Goal: Task Accomplishment & Management: Use online tool/utility

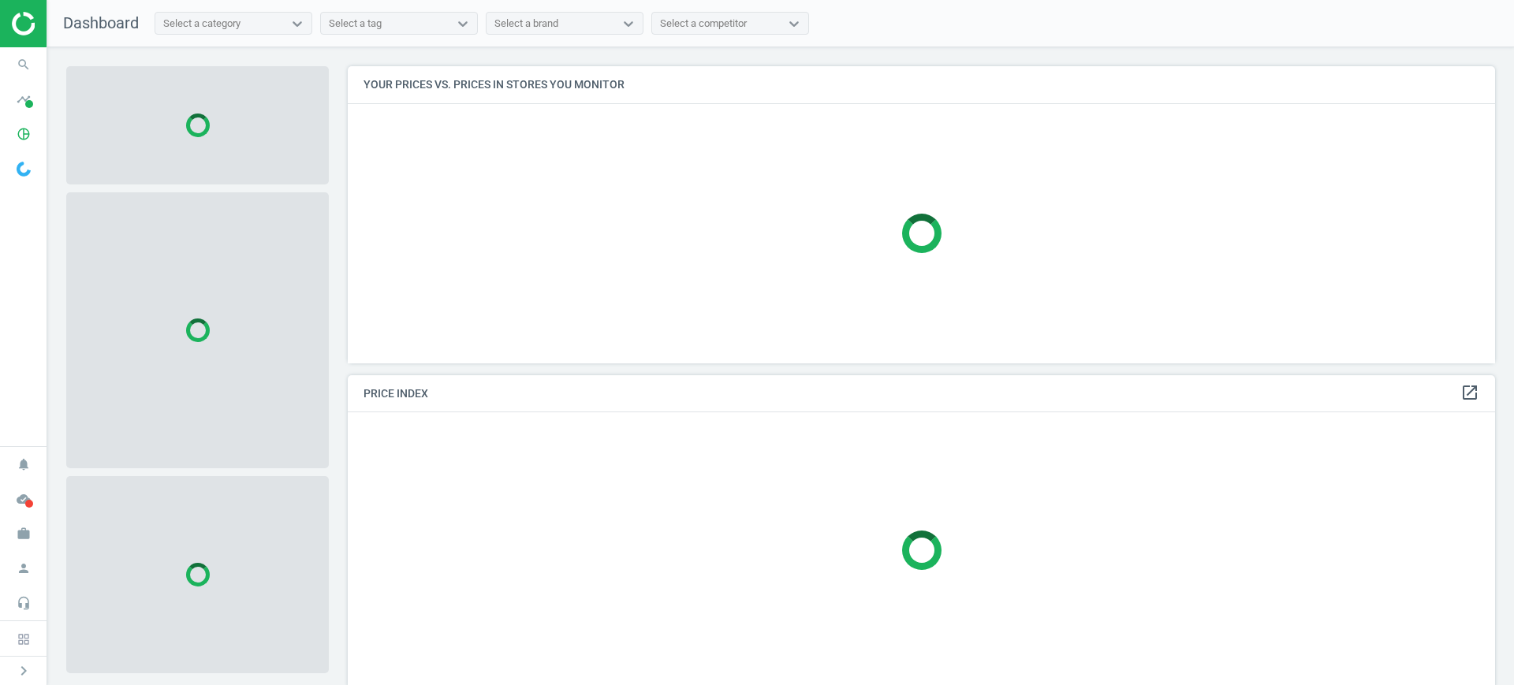
scroll to position [327, 1163]
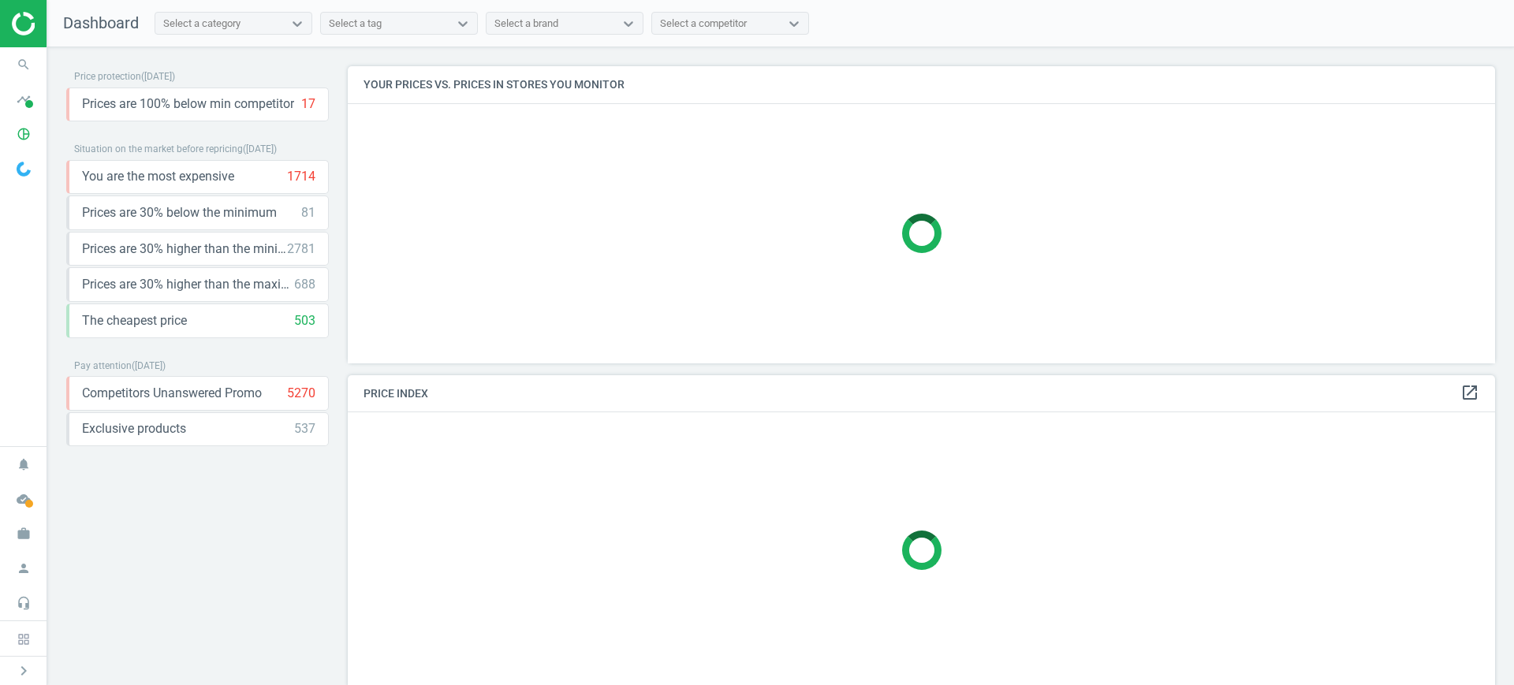
click at [21, 151] on span at bounding box center [23, 168] width 47 height 35
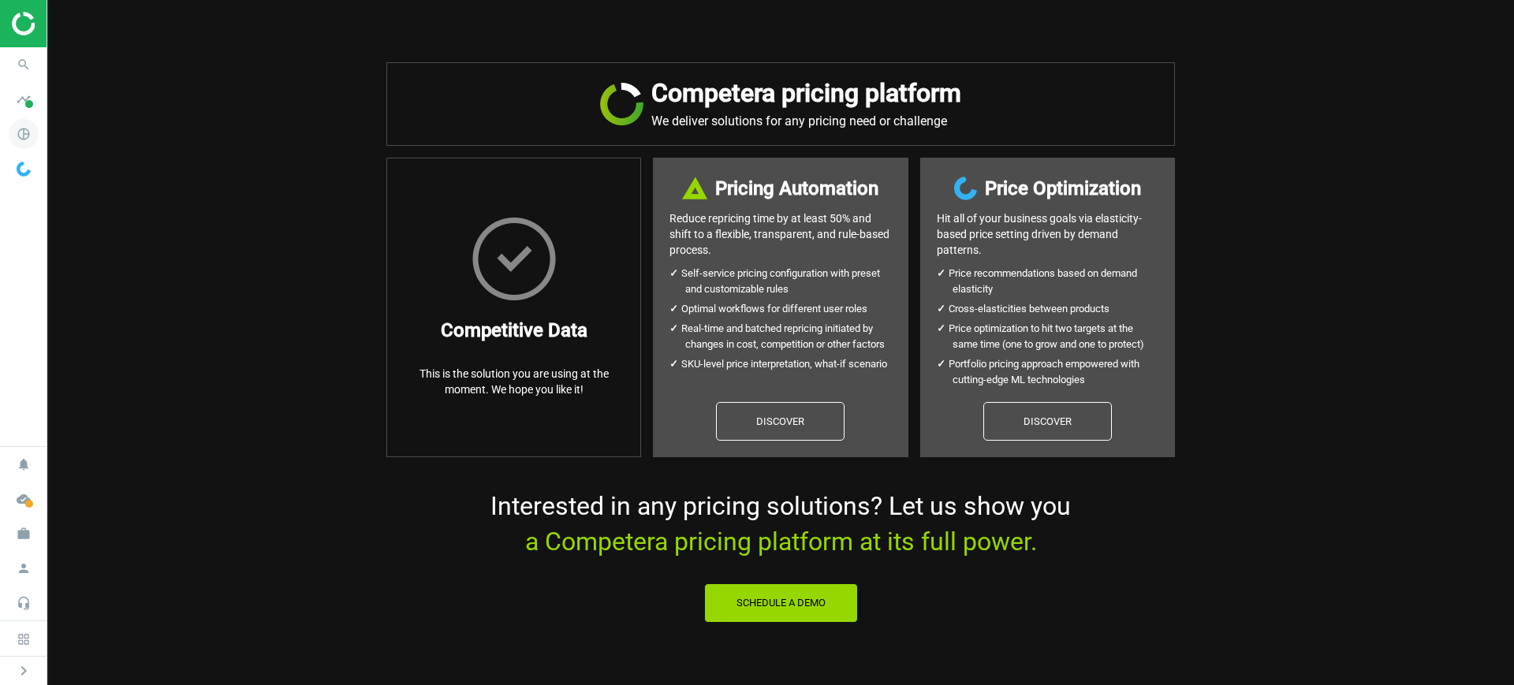
click at [34, 137] on icon "pie_chart_outlined" at bounding box center [24, 134] width 30 height 30
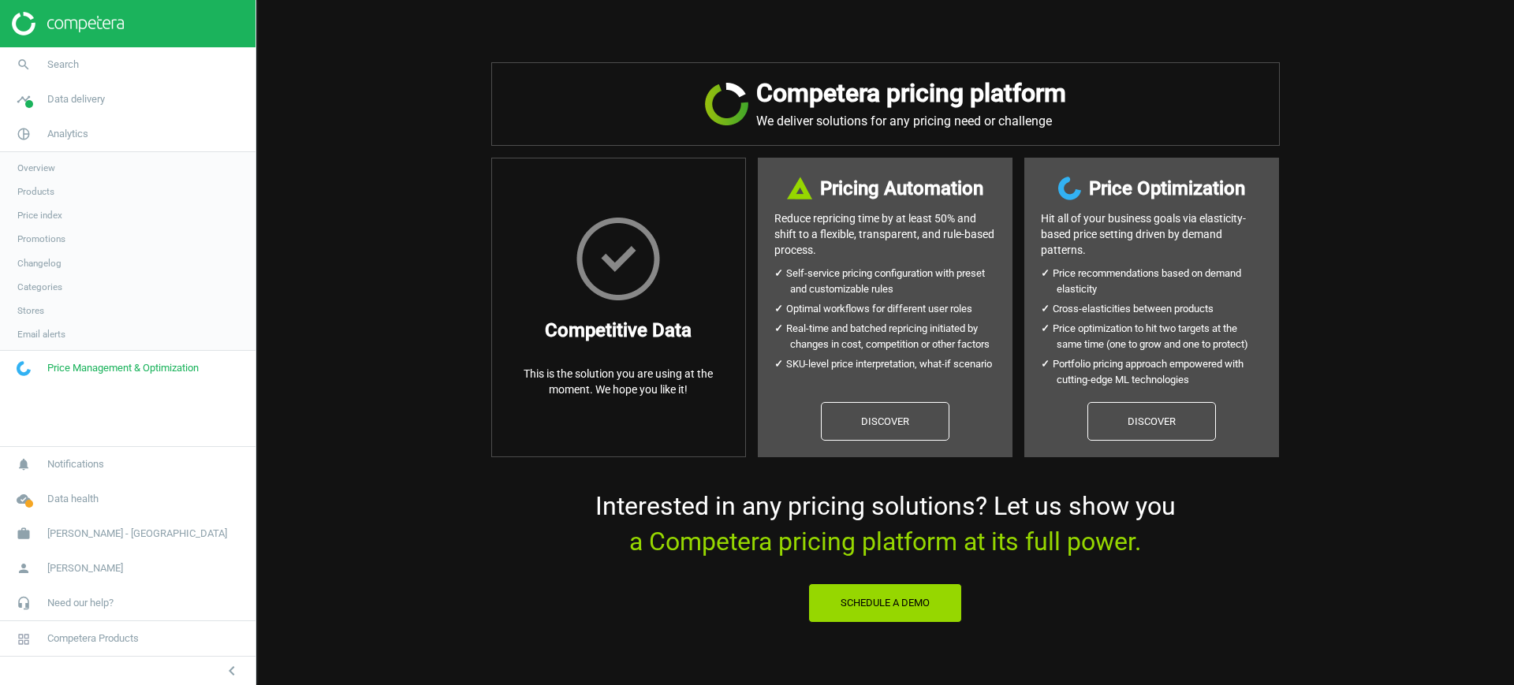
click at [32, 192] on span "Products" at bounding box center [35, 191] width 37 height 13
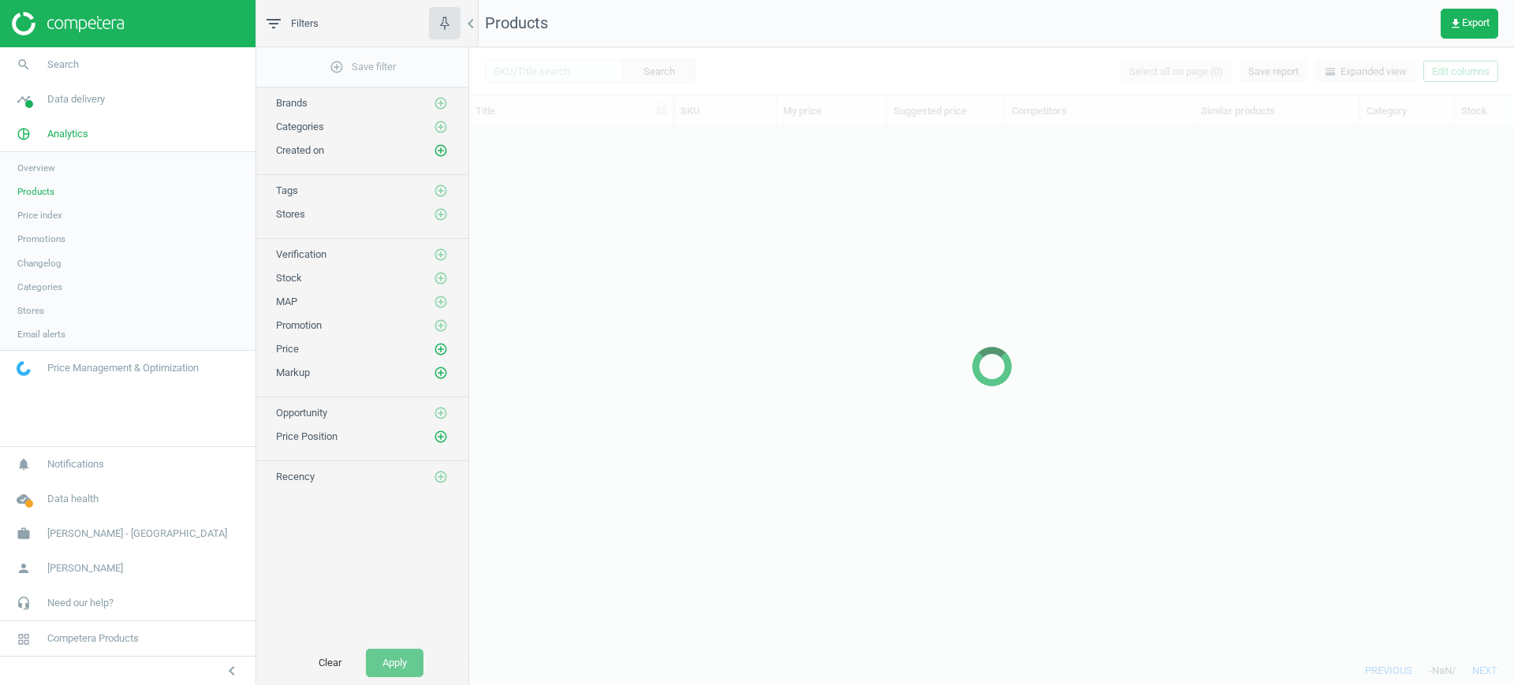
scroll to position [498, 1030]
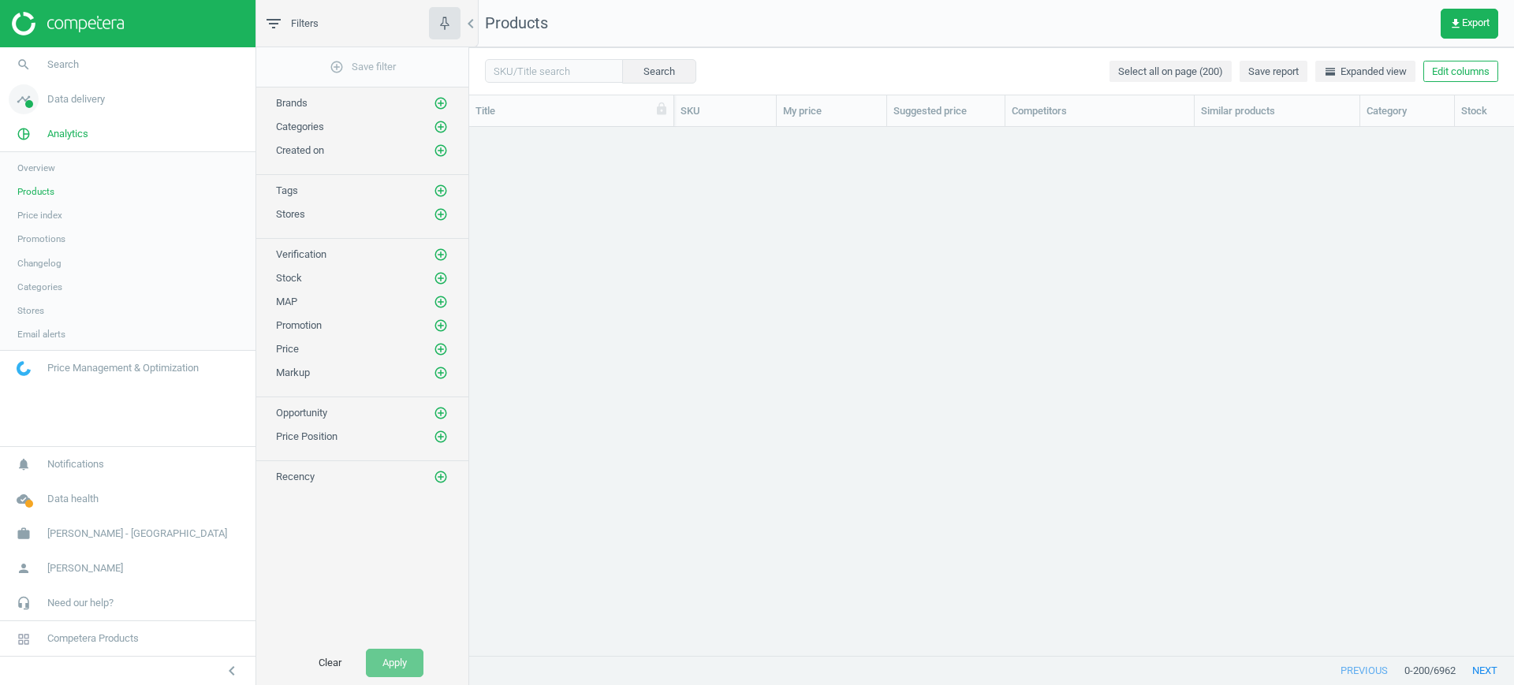
click at [90, 95] on span "Data delivery" at bounding box center [76, 99] width 58 height 14
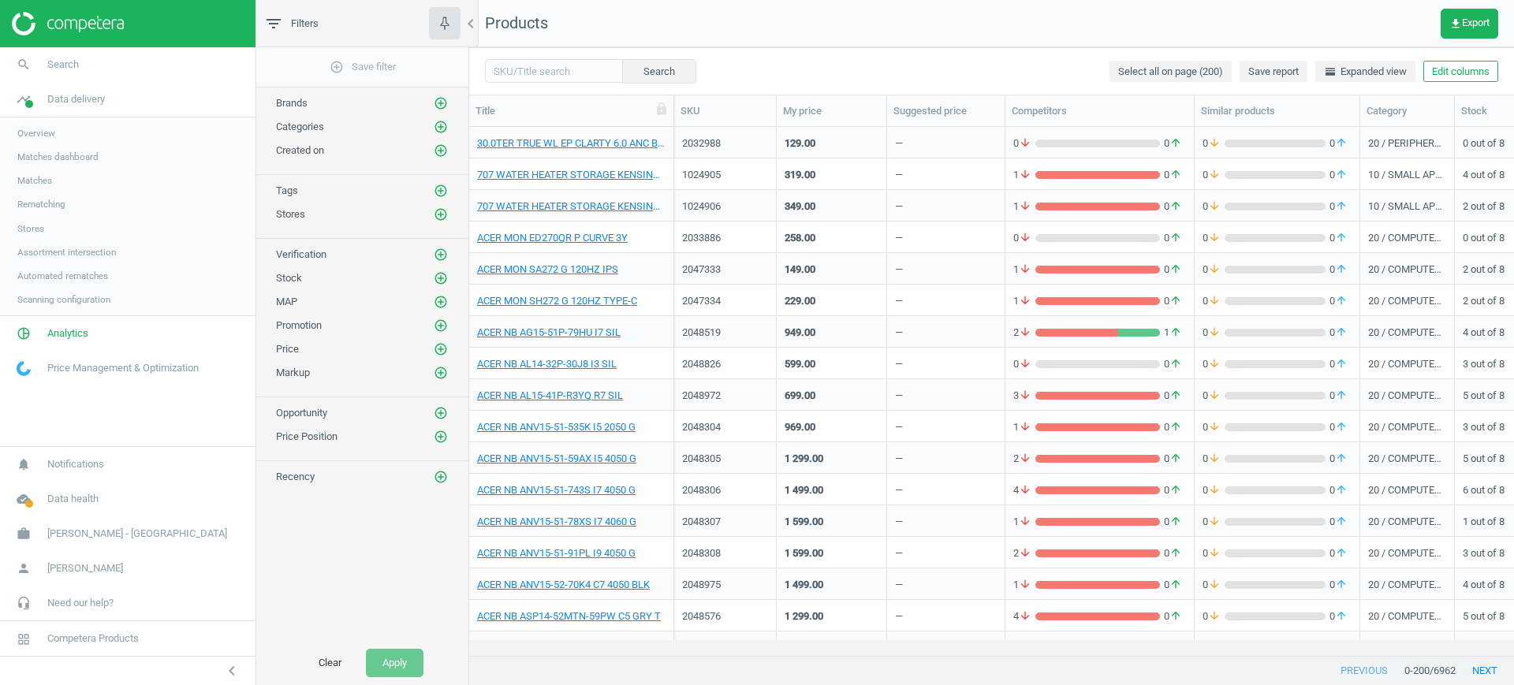
click at [18, 181] on span "Matches" at bounding box center [34, 180] width 35 height 13
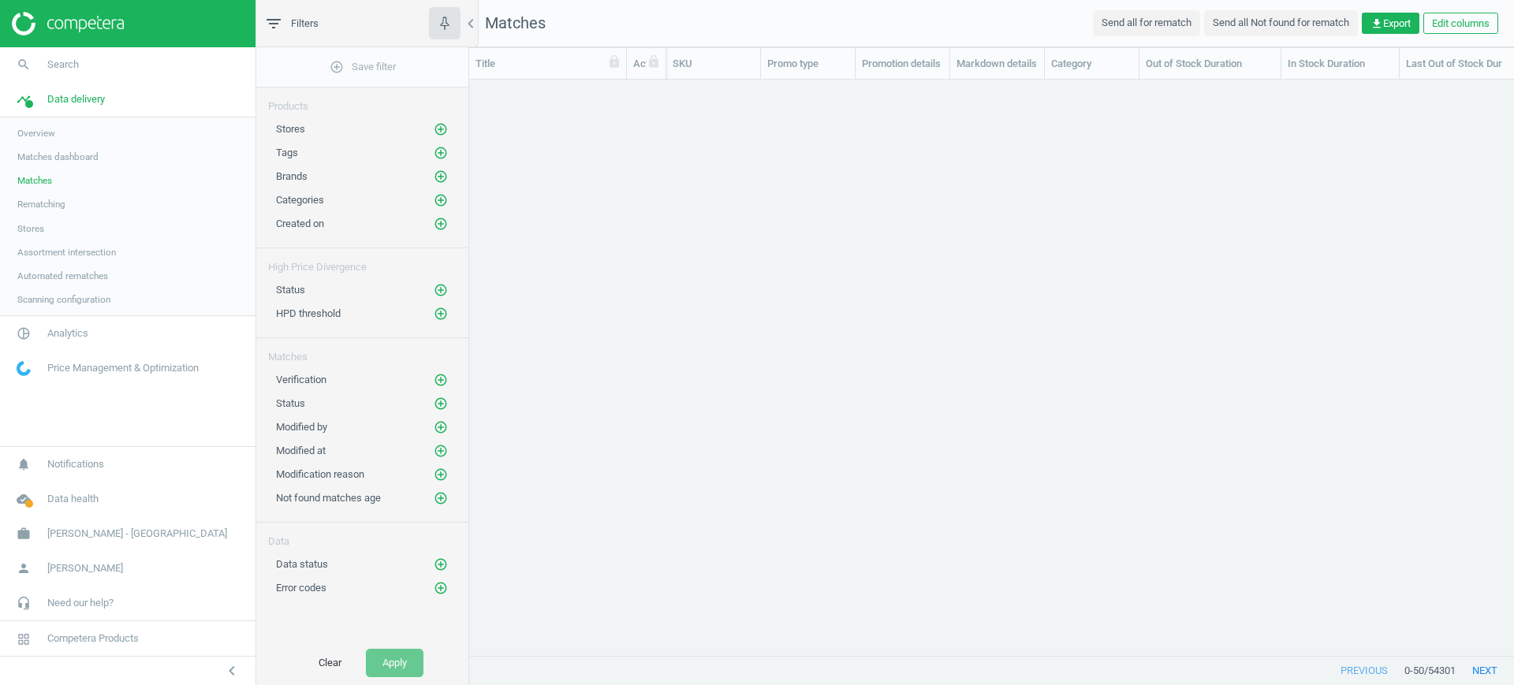
scroll to position [546, 1030]
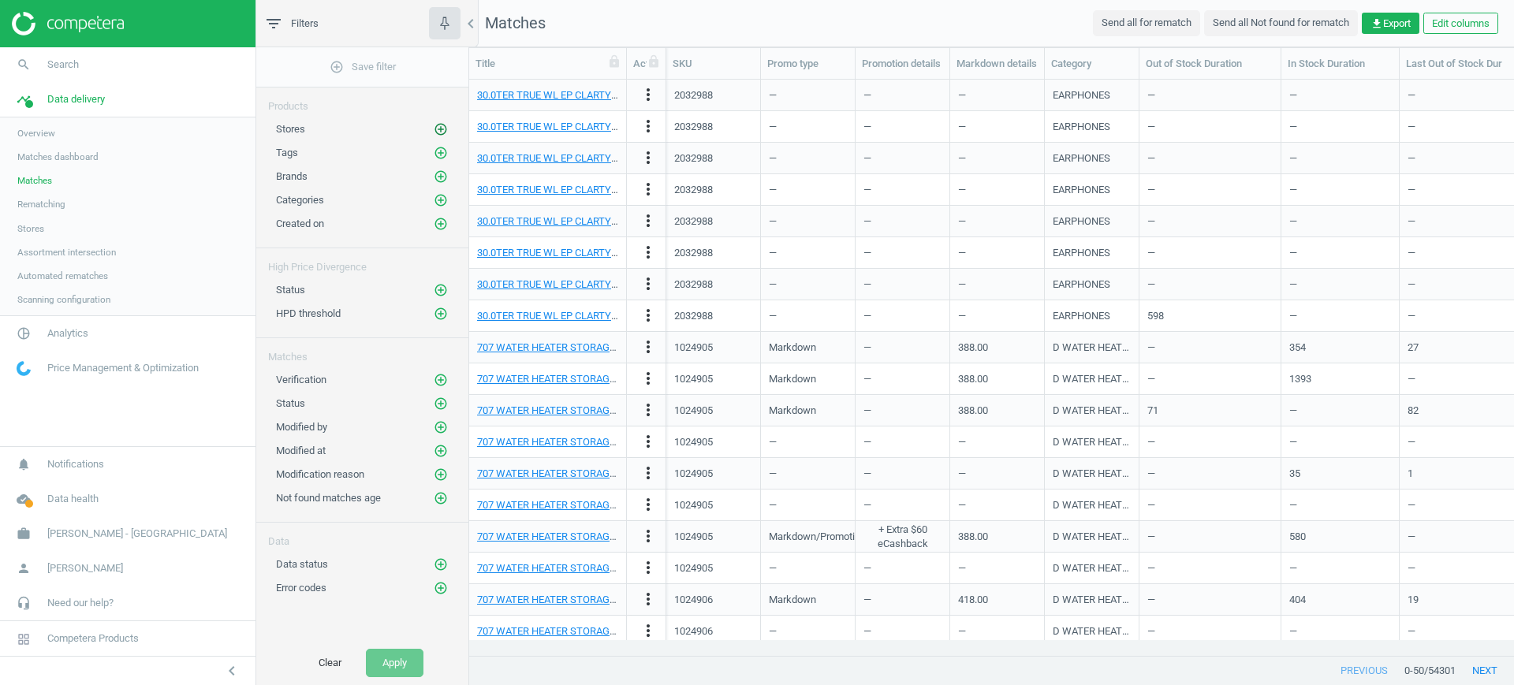
click at [438, 134] on icon "add_circle_outline" at bounding box center [441, 129] width 14 height 14
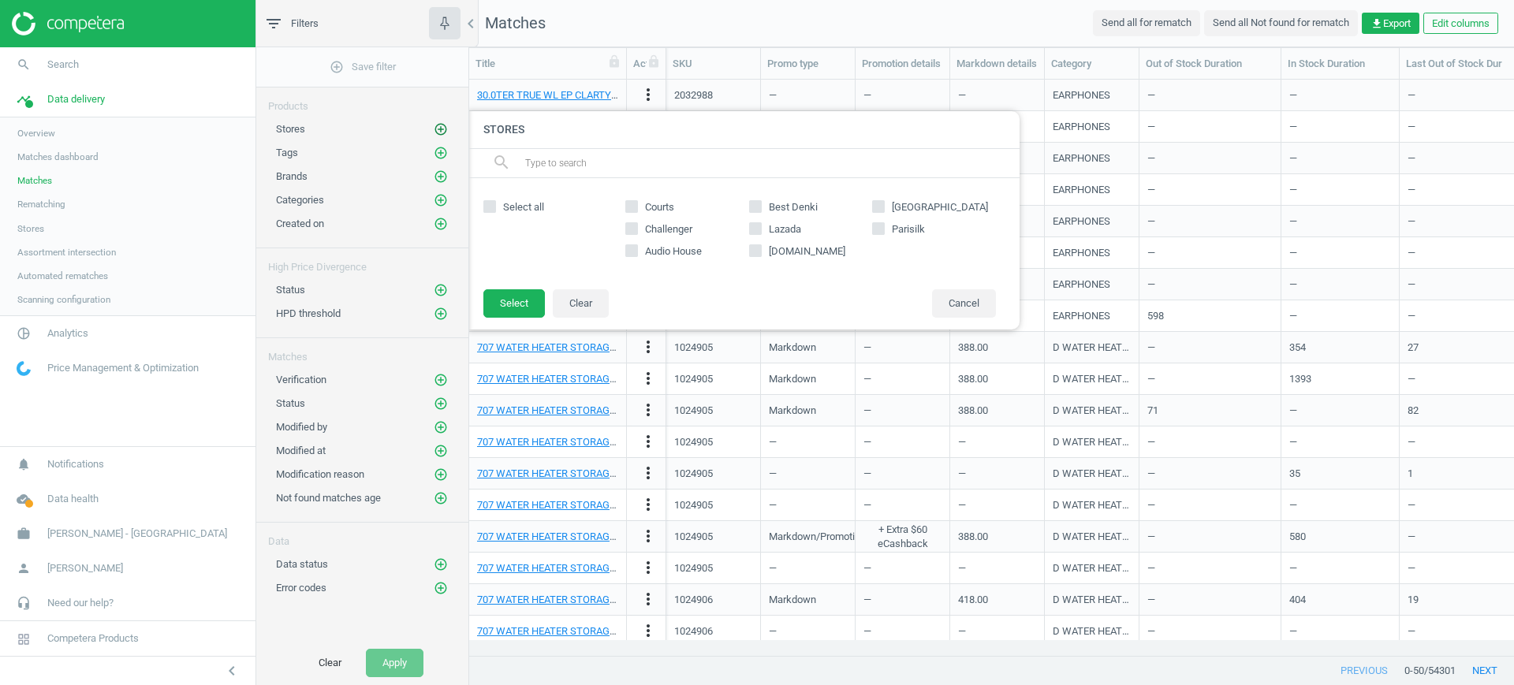
click at [438, 134] on icon "add_circle_outline" at bounding box center [441, 129] width 14 height 14
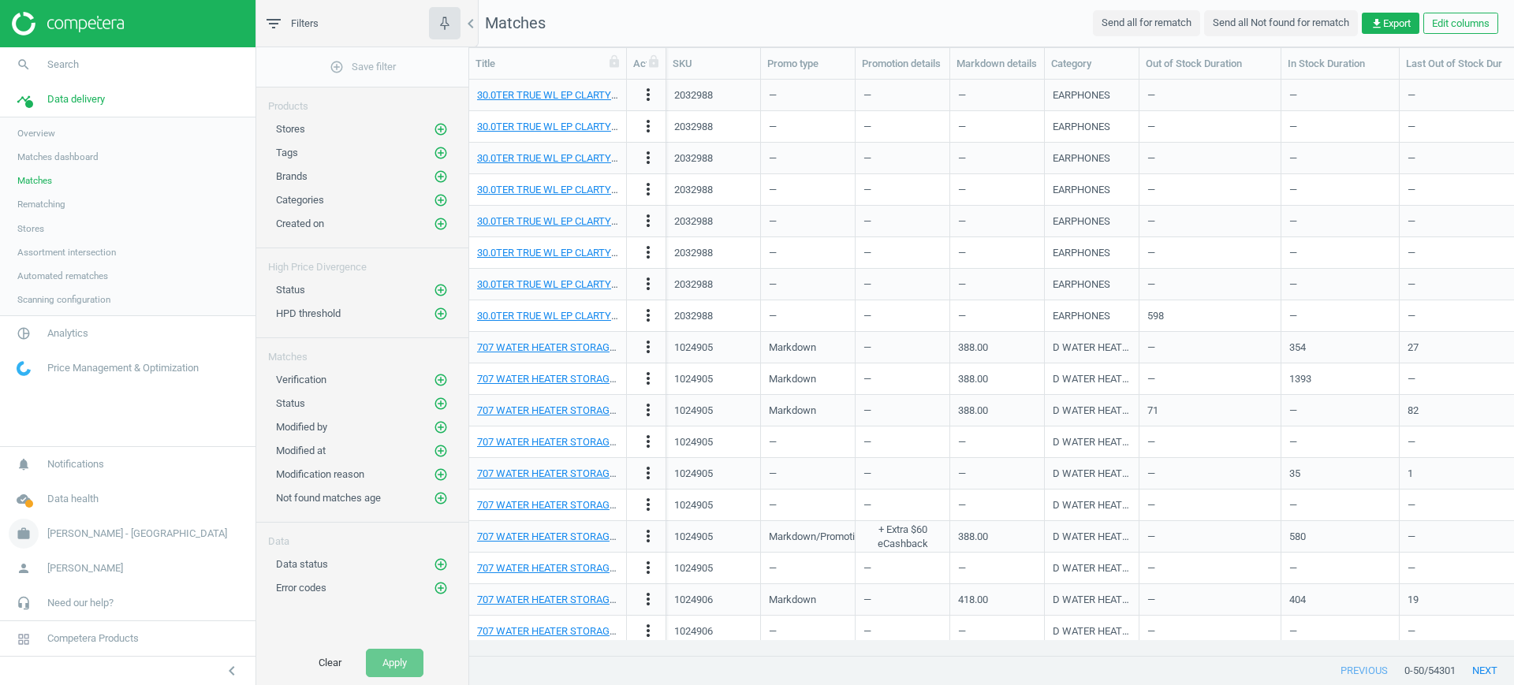
click at [88, 531] on span "Harvey Norman - Singapore" at bounding box center [137, 534] width 180 height 14
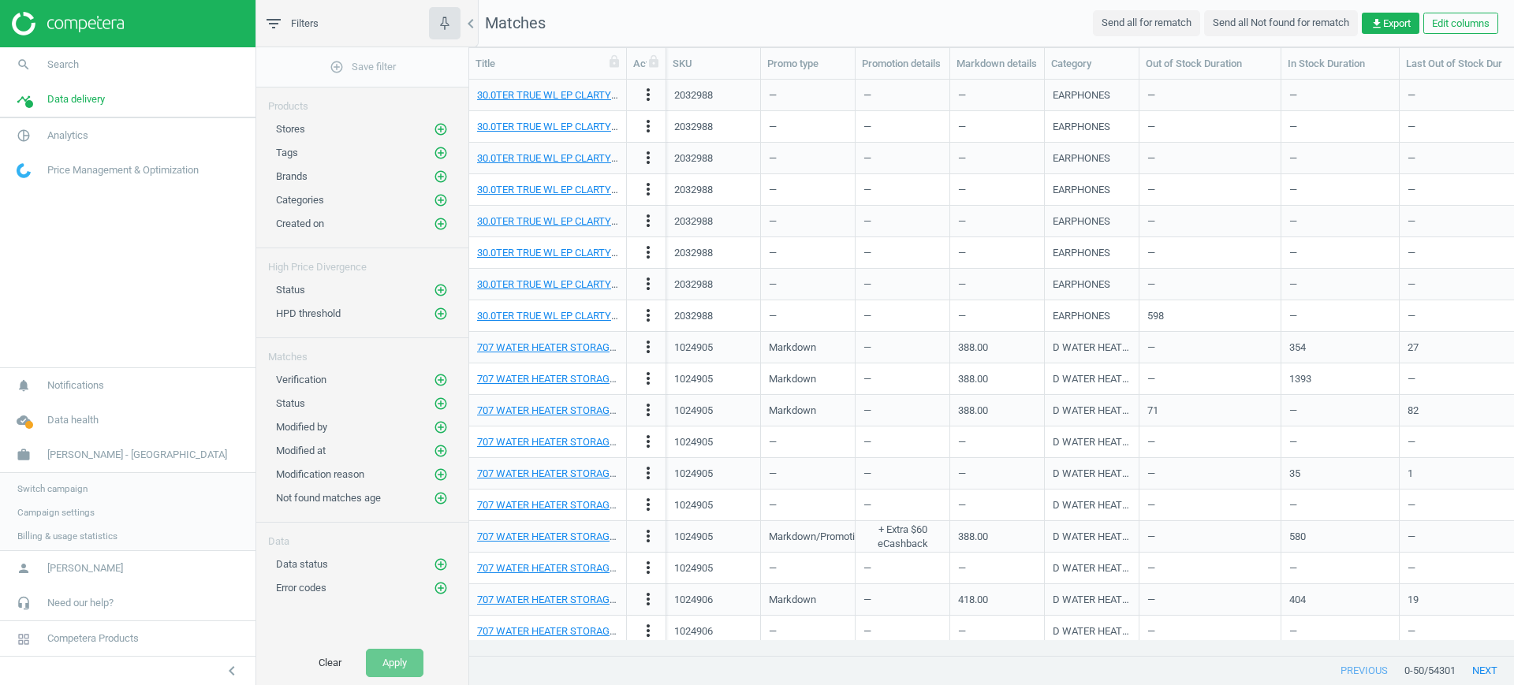
click at [34, 493] on link "Switch campaign" at bounding box center [127, 489] width 255 height 24
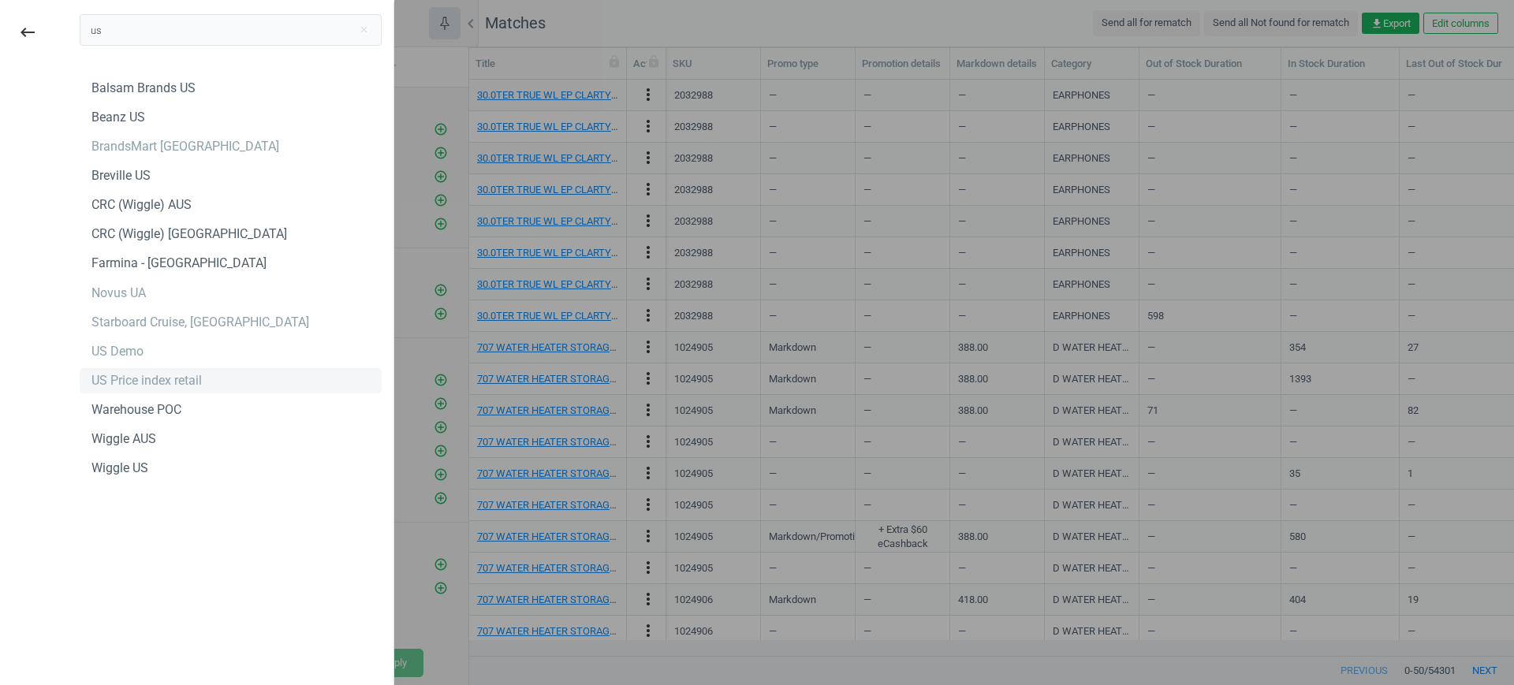
type input "us"
click at [123, 375] on div "US Price index retail" at bounding box center [146, 380] width 110 height 17
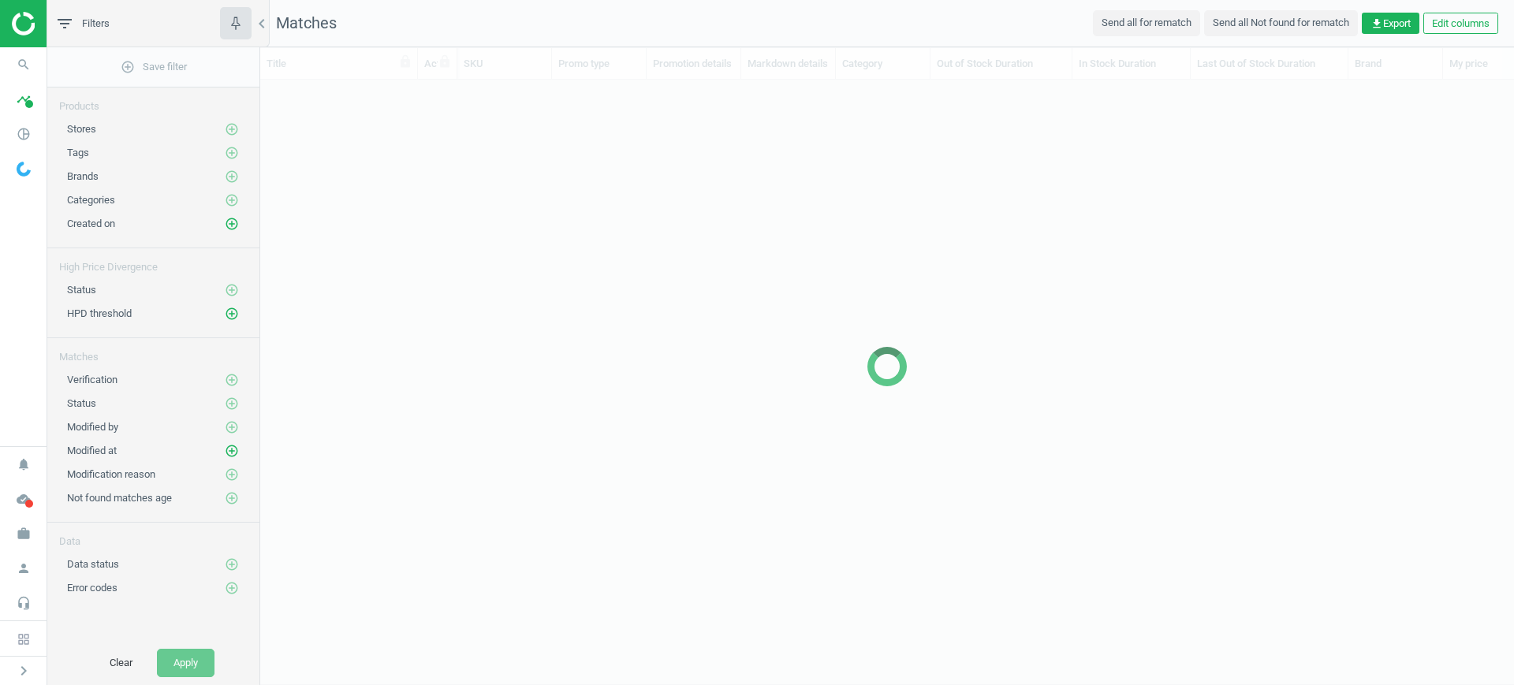
scroll to position [546, 1238]
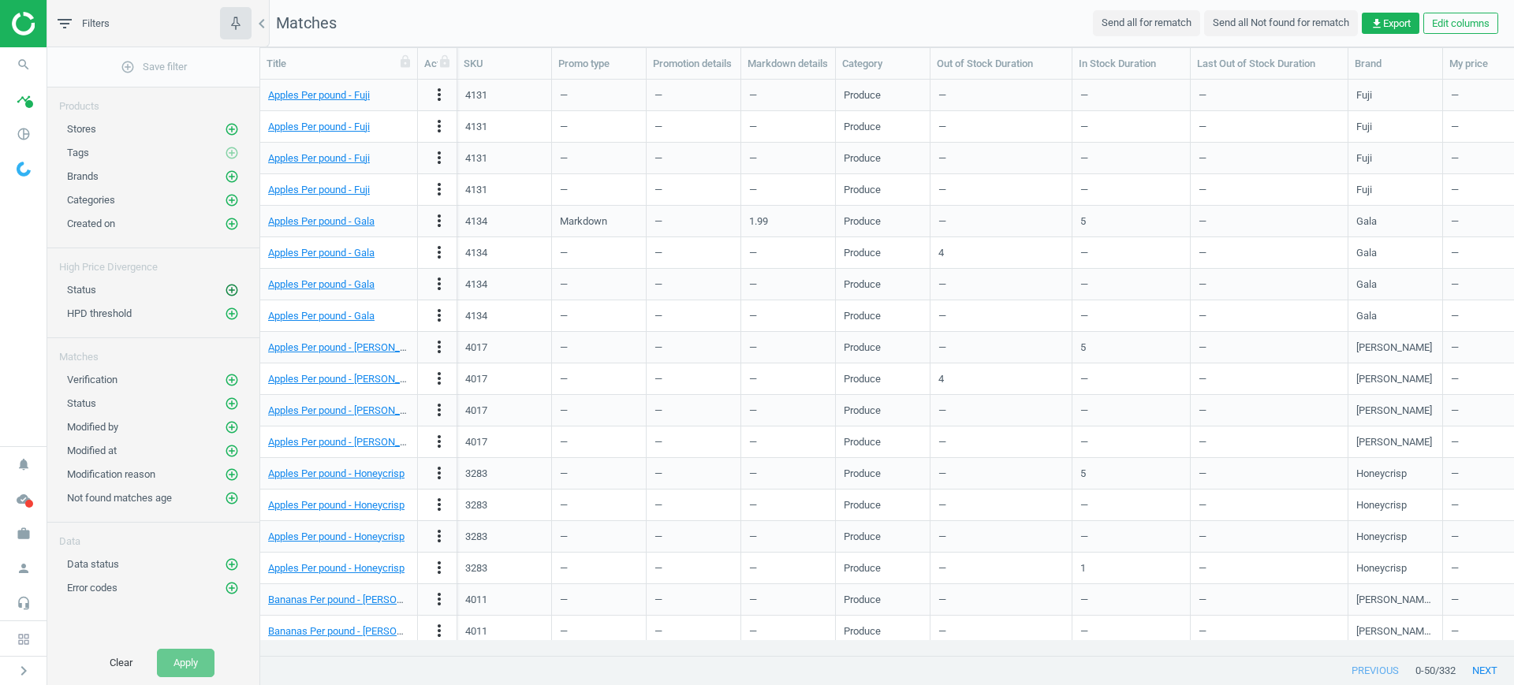
click at [229, 291] on icon "add_circle_outline" at bounding box center [232, 290] width 14 height 14
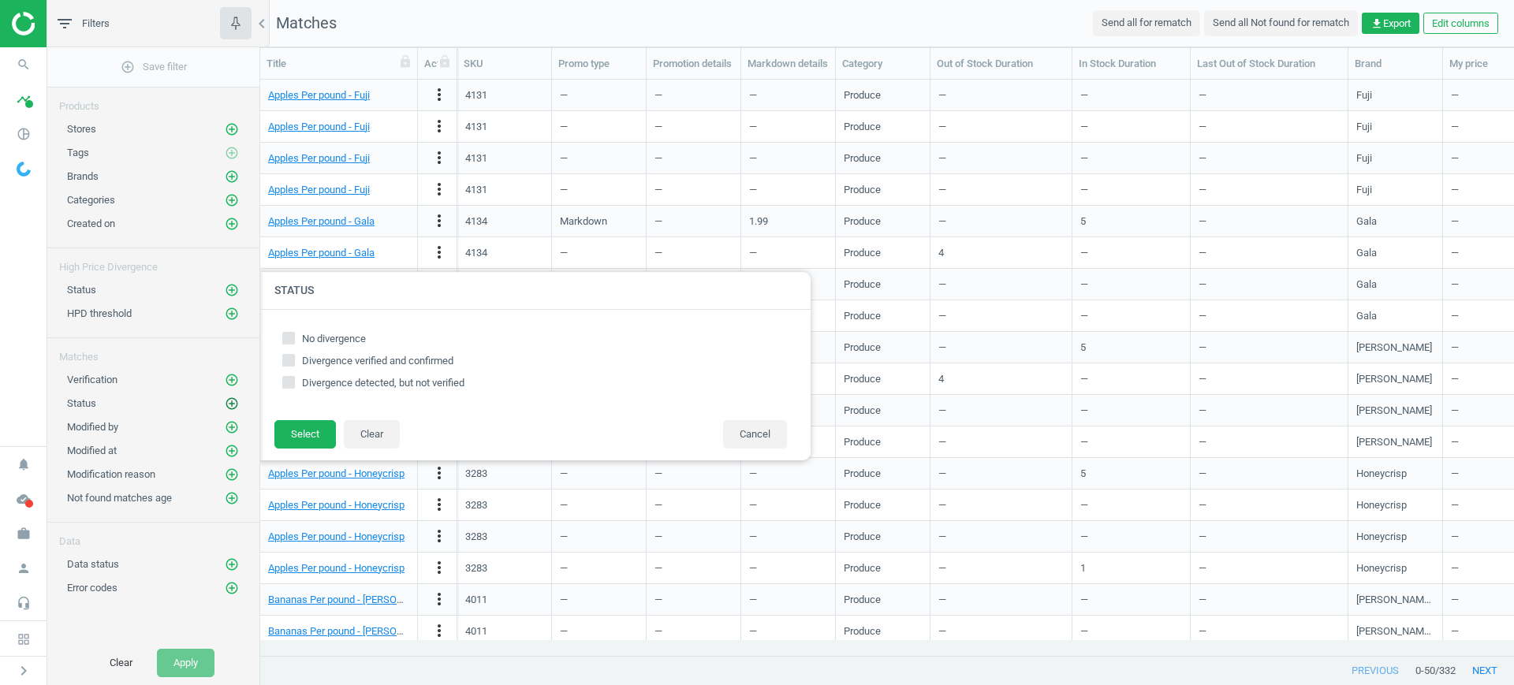
click at [229, 401] on icon "add_circle_outline" at bounding box center [232, 404] width 14 height 14
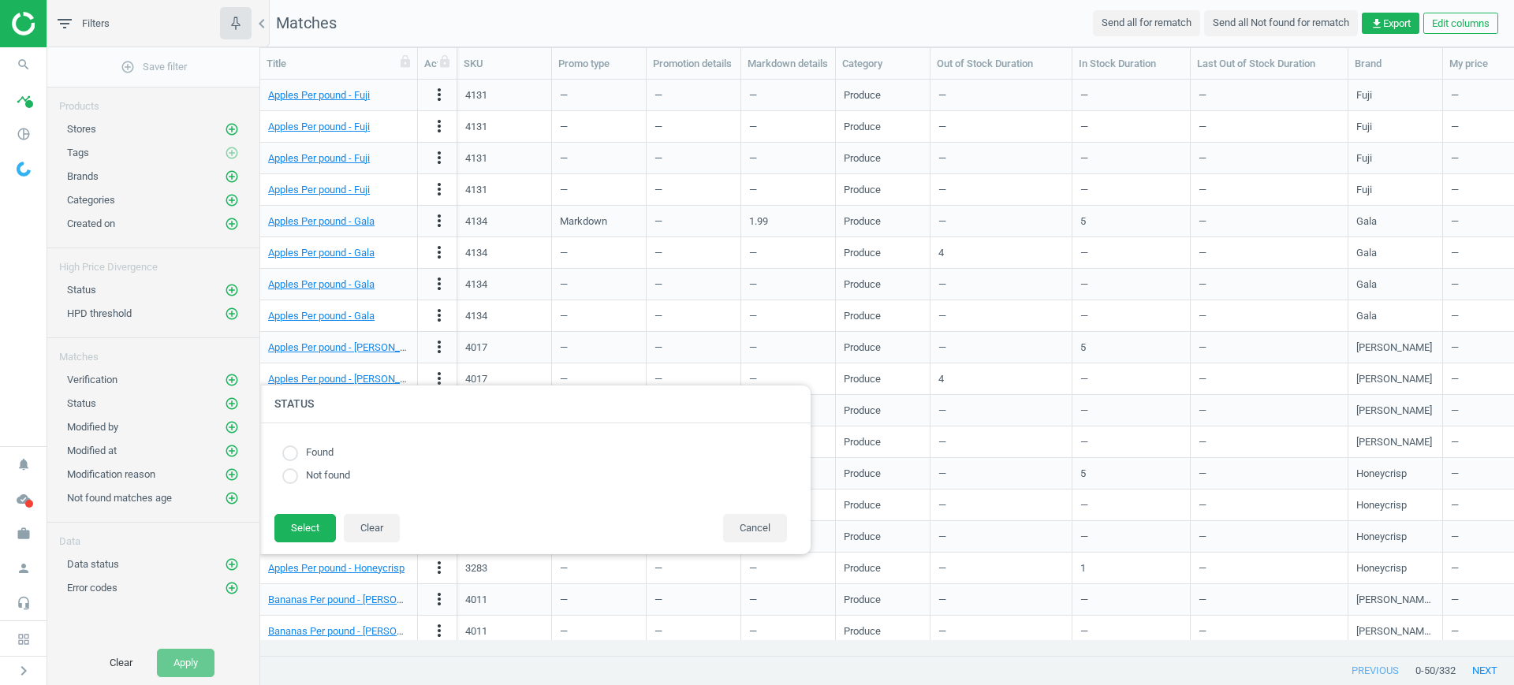
click at [1388, 16] on div at bounding box center [1017, 342] width 1514 height 685
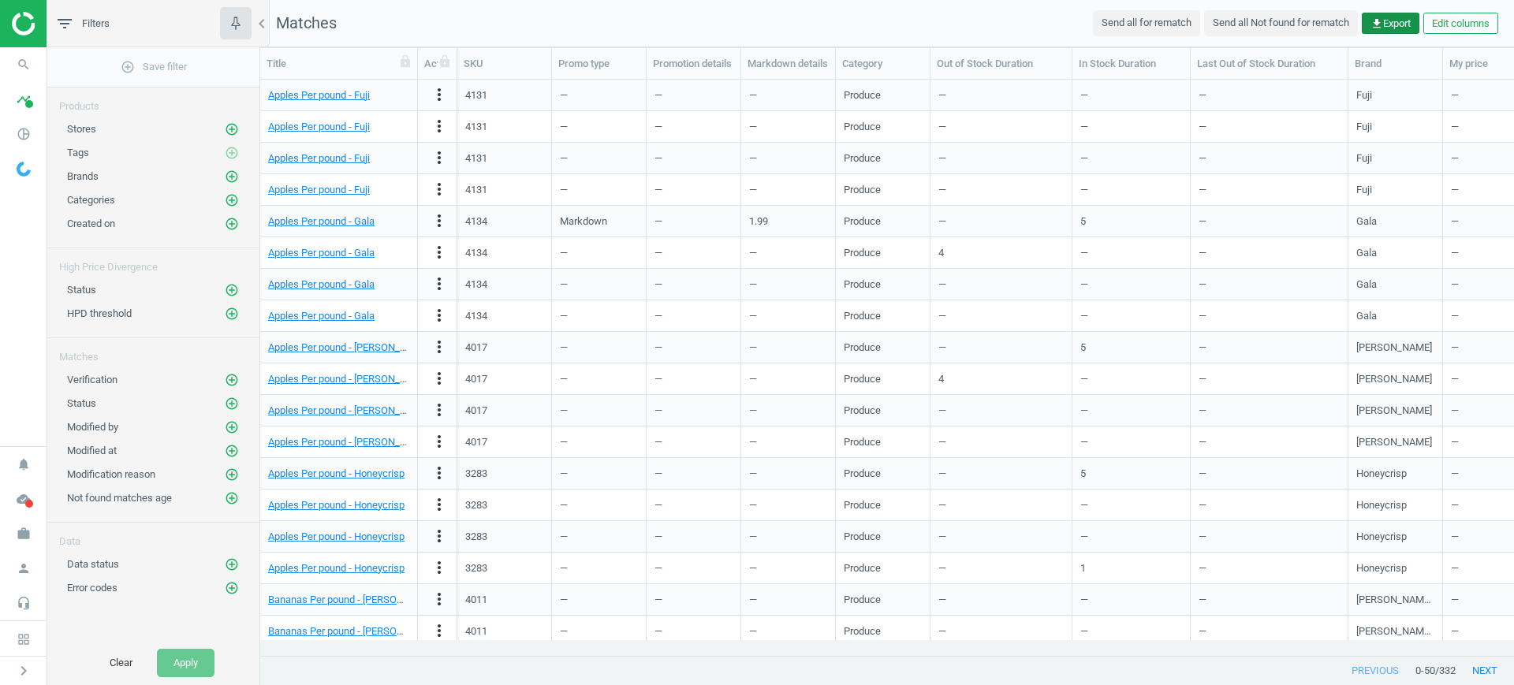
click at [1390, 17] on span "get_app Export" at bounding box center [1390, 24] width 40 height 14
click at [1188, 87] on button "insert_drive_file Report (Excel)" at bounding box center [1280, 85] width 274 height 30
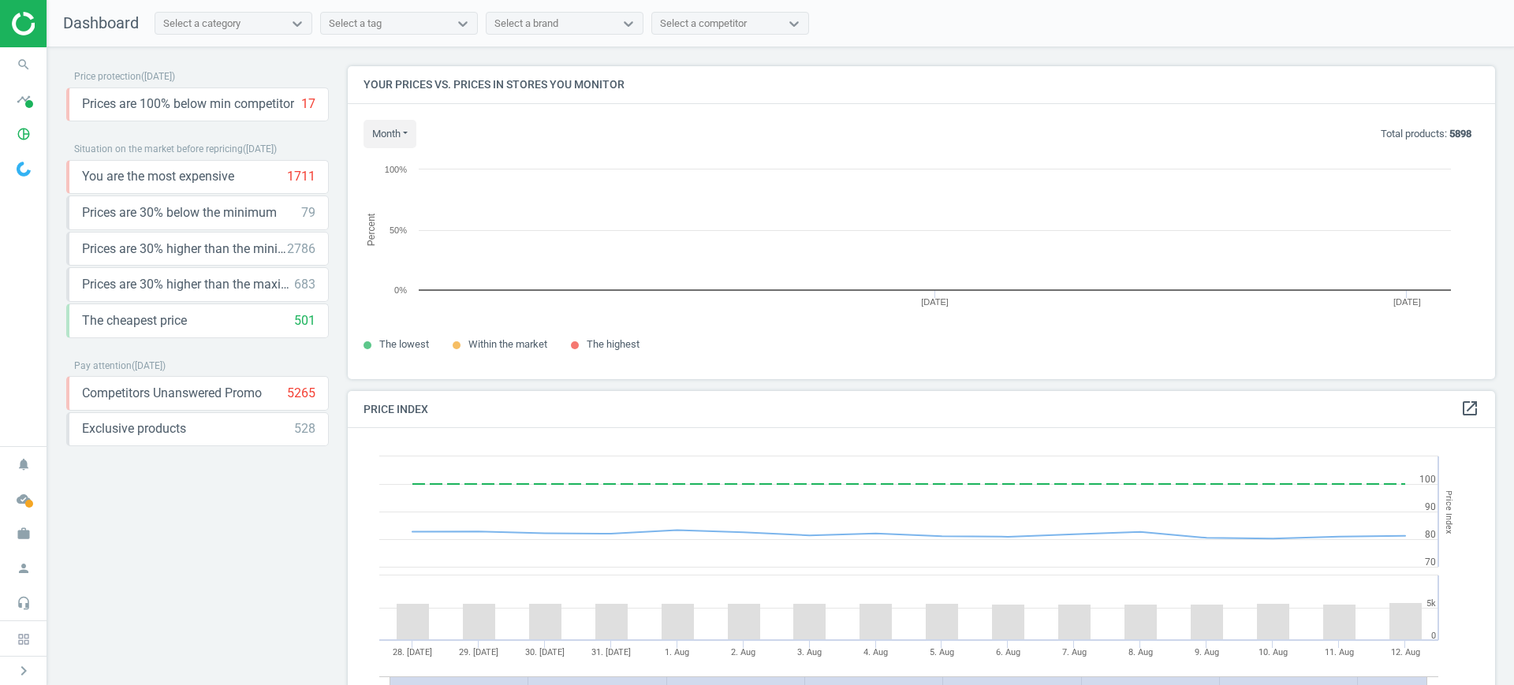
scroll to position [343, 1163]
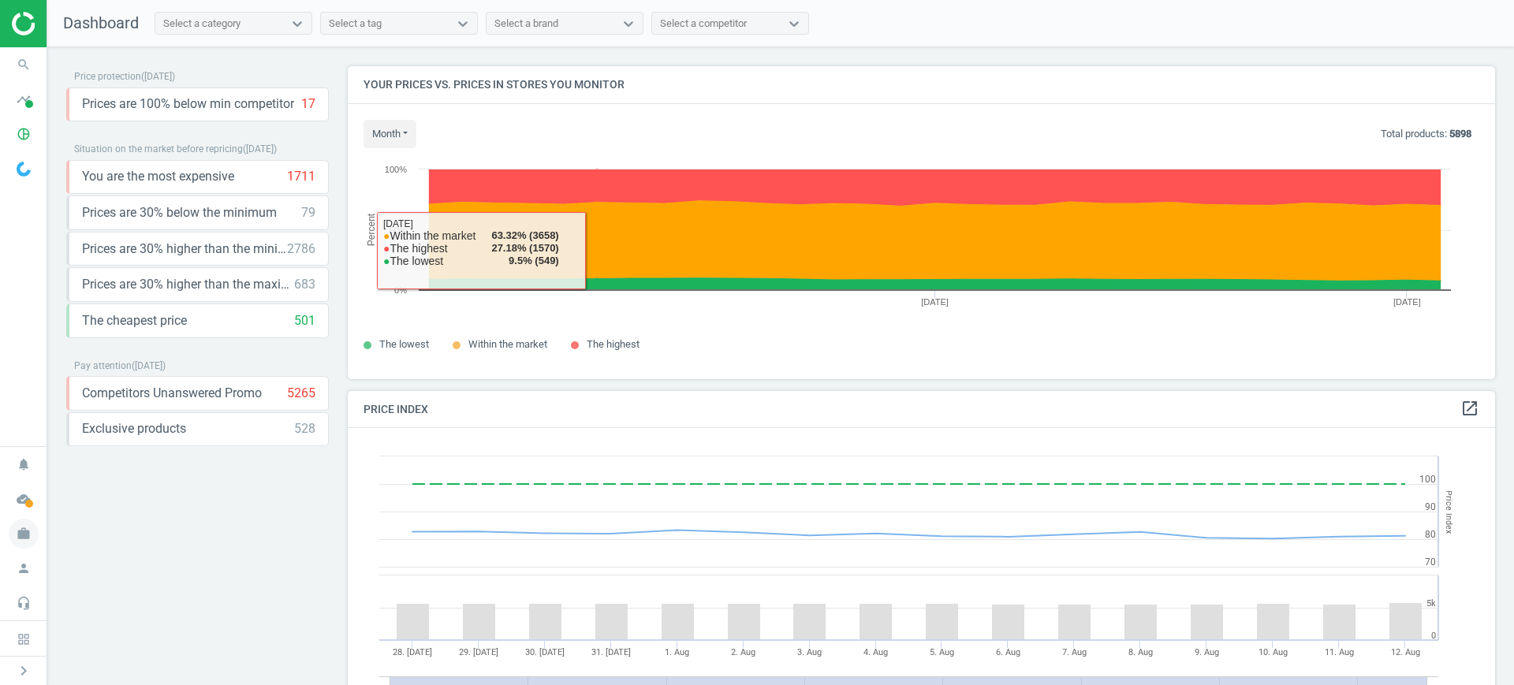
click at [21, 530] on icon "work" at bounding box center [24, 534] width 30 height 30
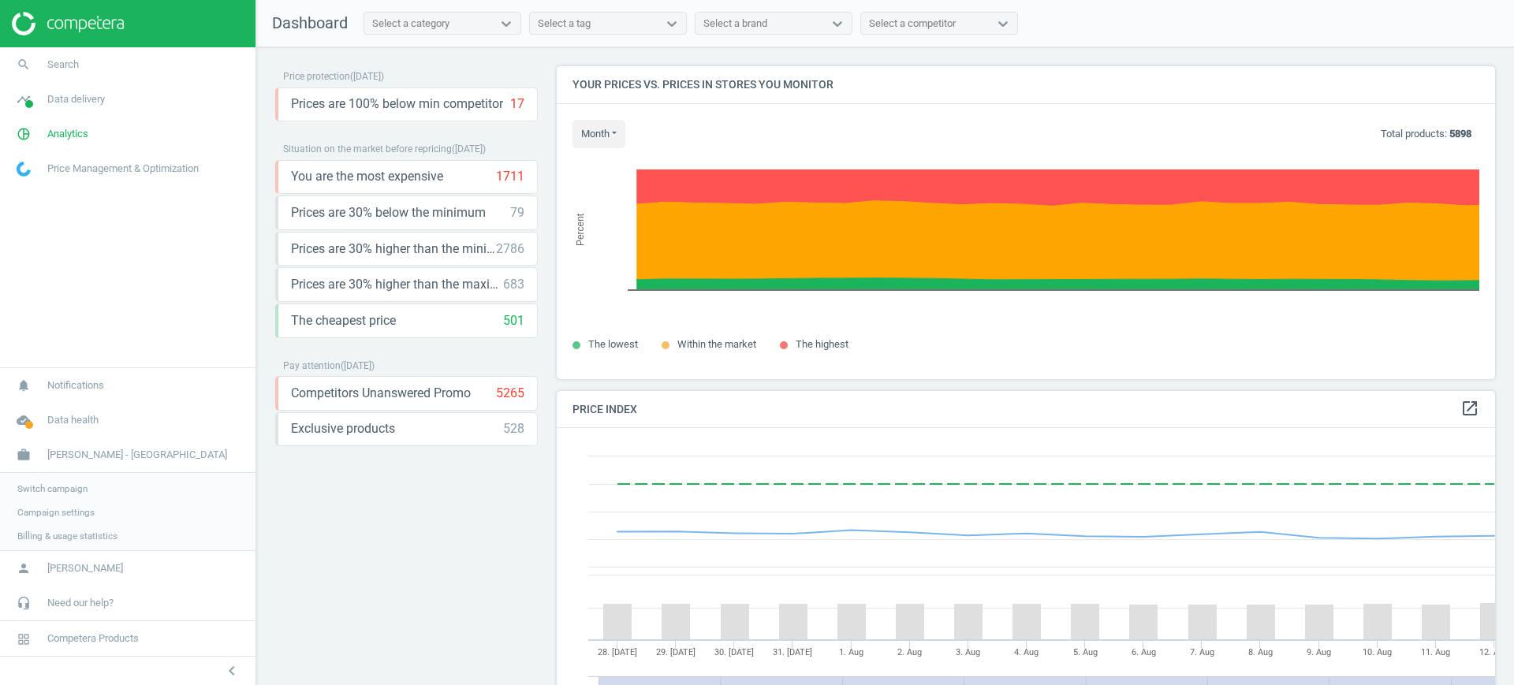
scroll to position [393, 954]
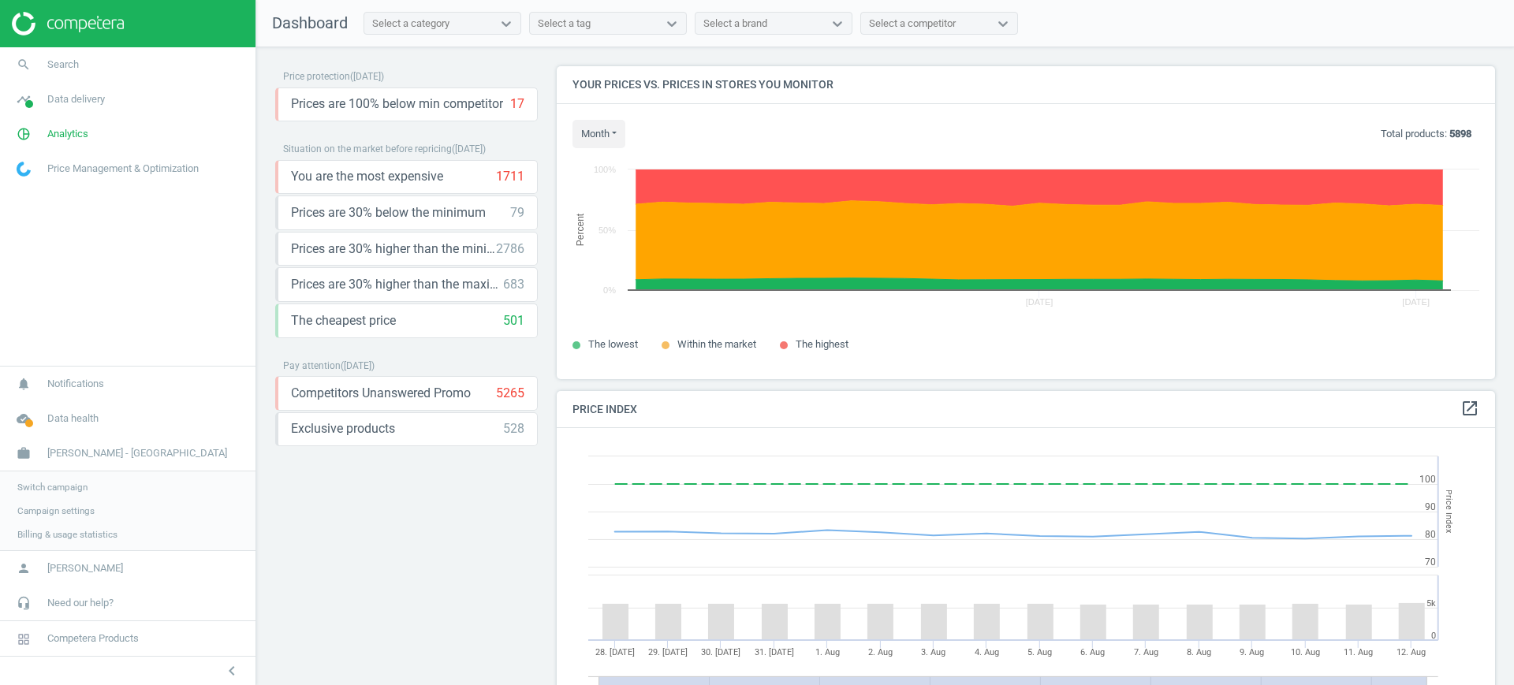
click at [32, 507] on span "Campaign settings" at bounding box center [55, 511] width 77 height 13
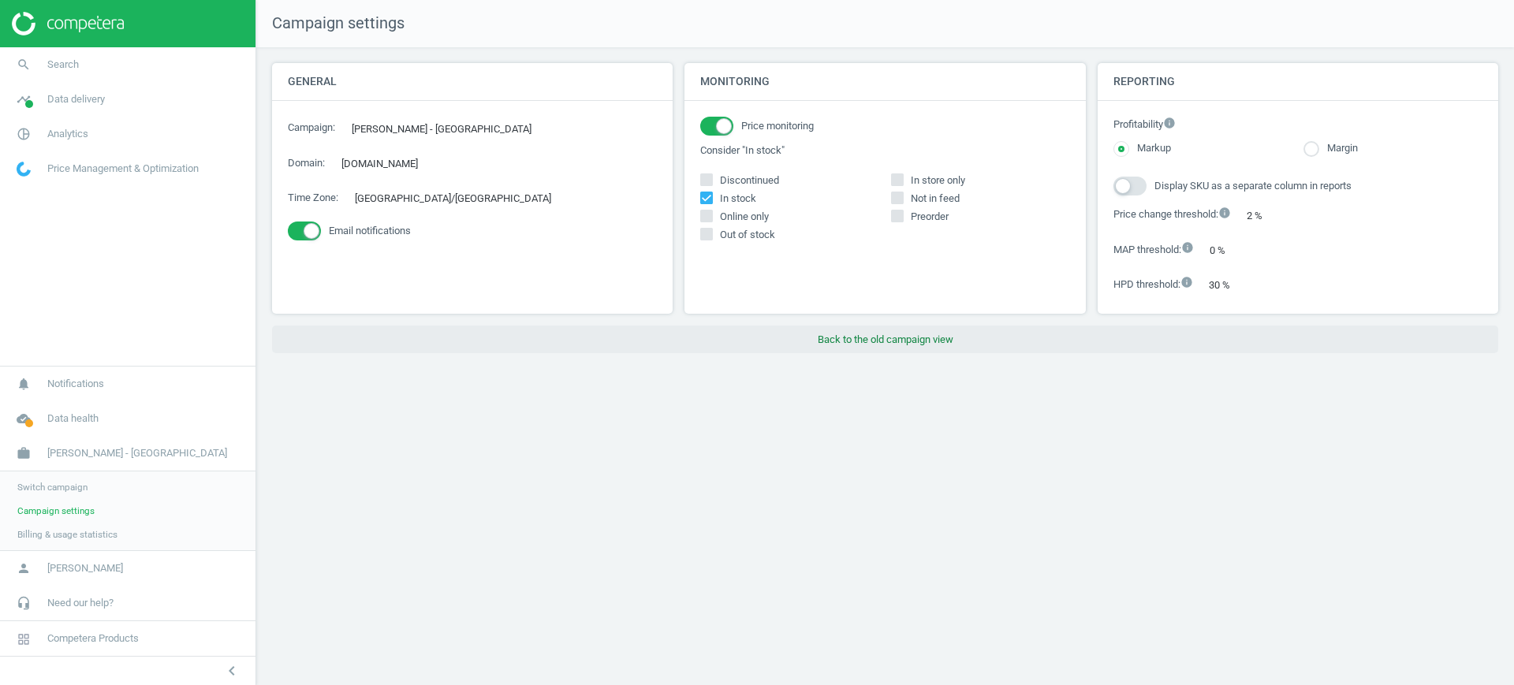
click at [970, 340] on button "Back to the old campaign view" at bounding box center [885, 340] width 1226 height 28
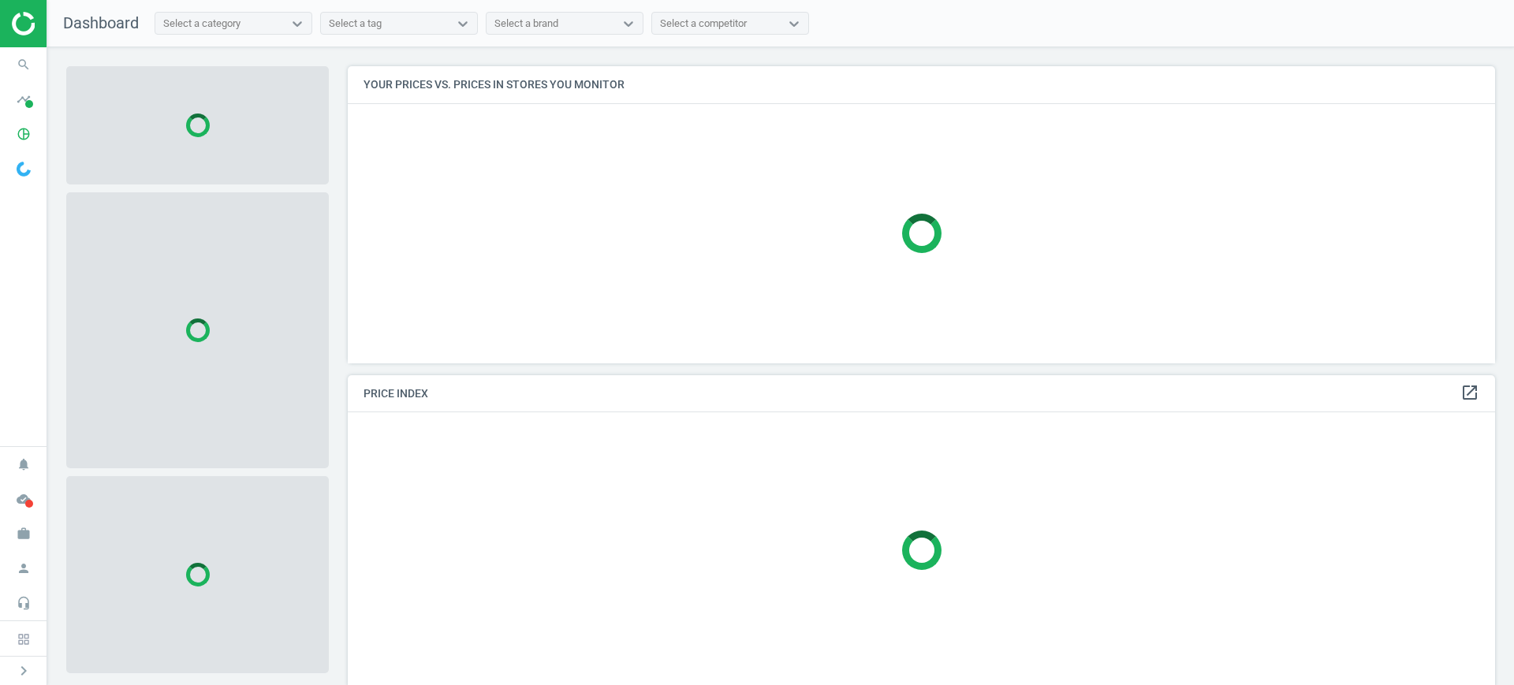
scroll to position [327, 1163]
click at [40, 140] on span "pie_chart_outlined" at bounding box center [23, 134] width 47 height 35
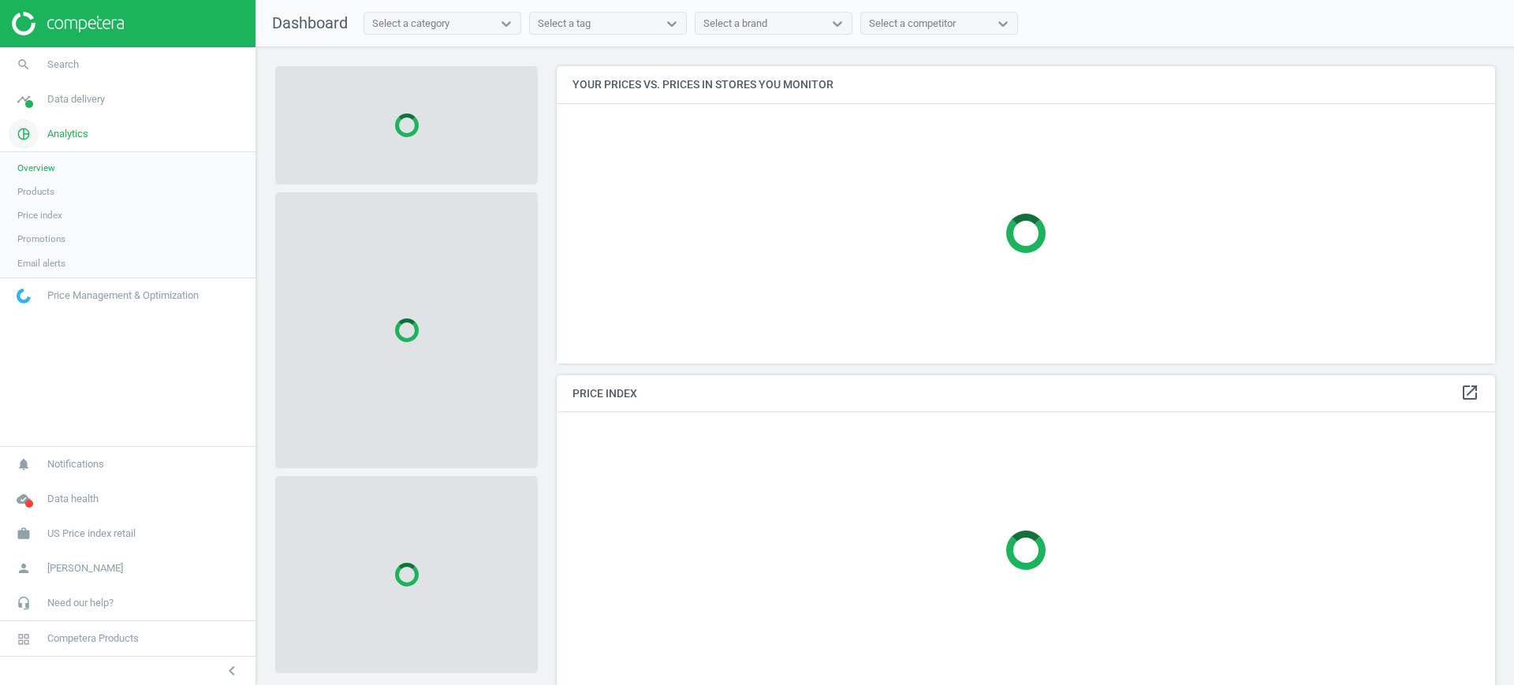
scroll to position [327, 954]
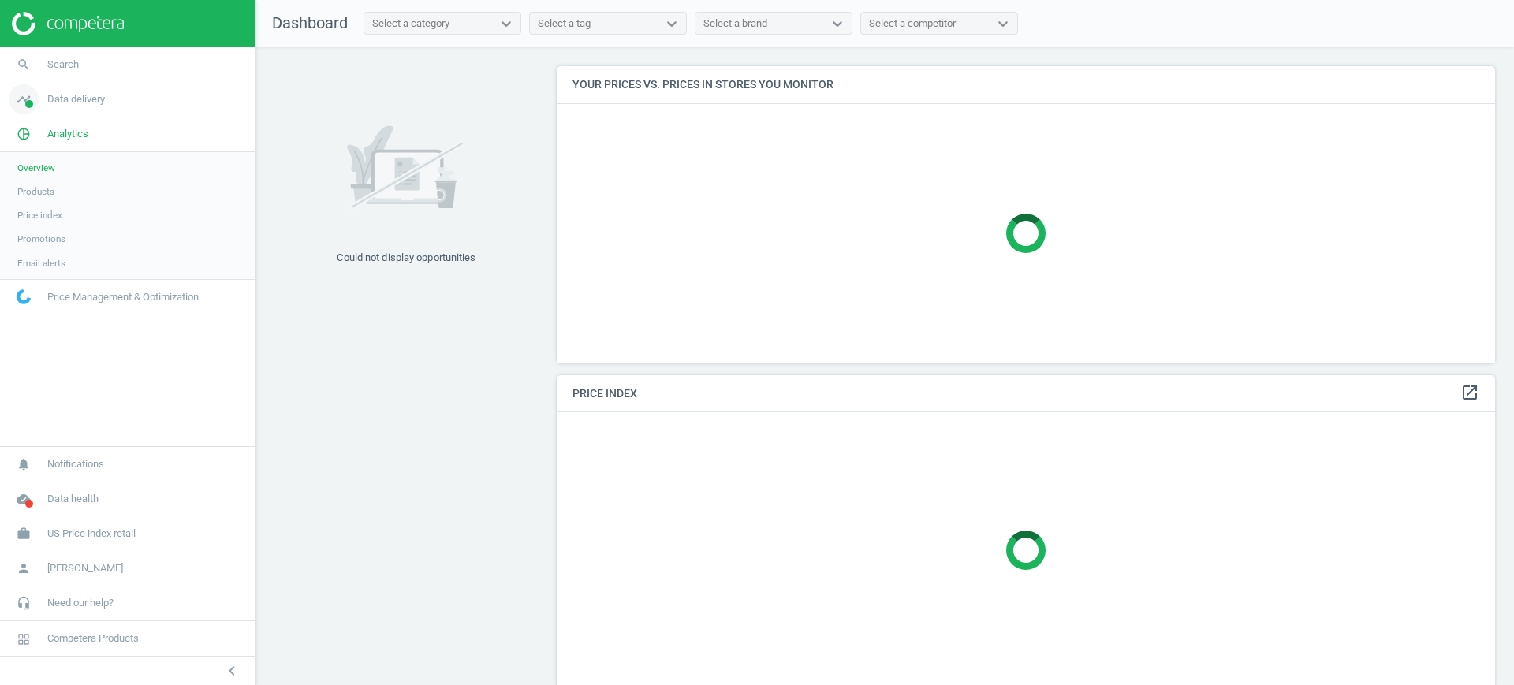
click at [55, 99] on span "Data delivery" at bounding box center [76, 99] width 58 height 14
click at [48, 224] on link "Stores" at bounding box center [127, 229] width 255 height 24
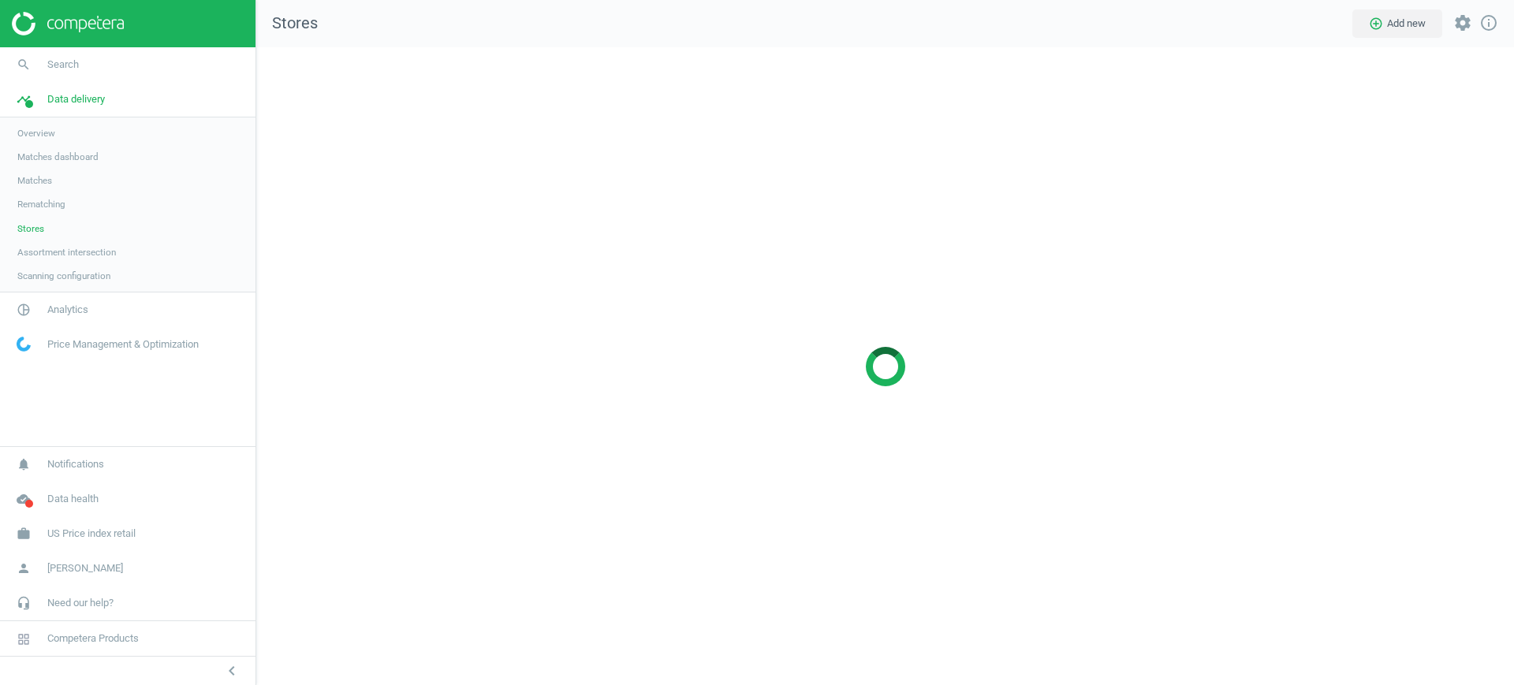
scroll to position [669, 1288]
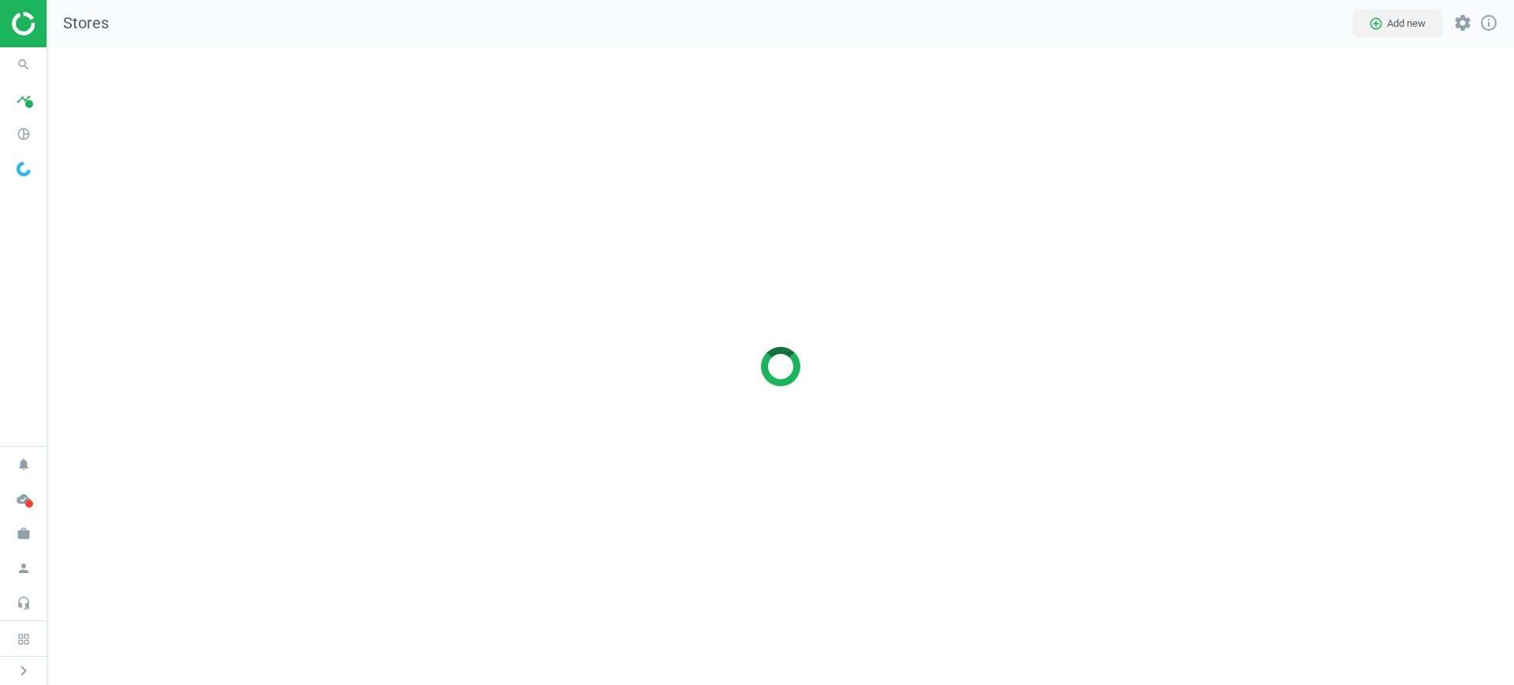
scroll to position [669, 1497]
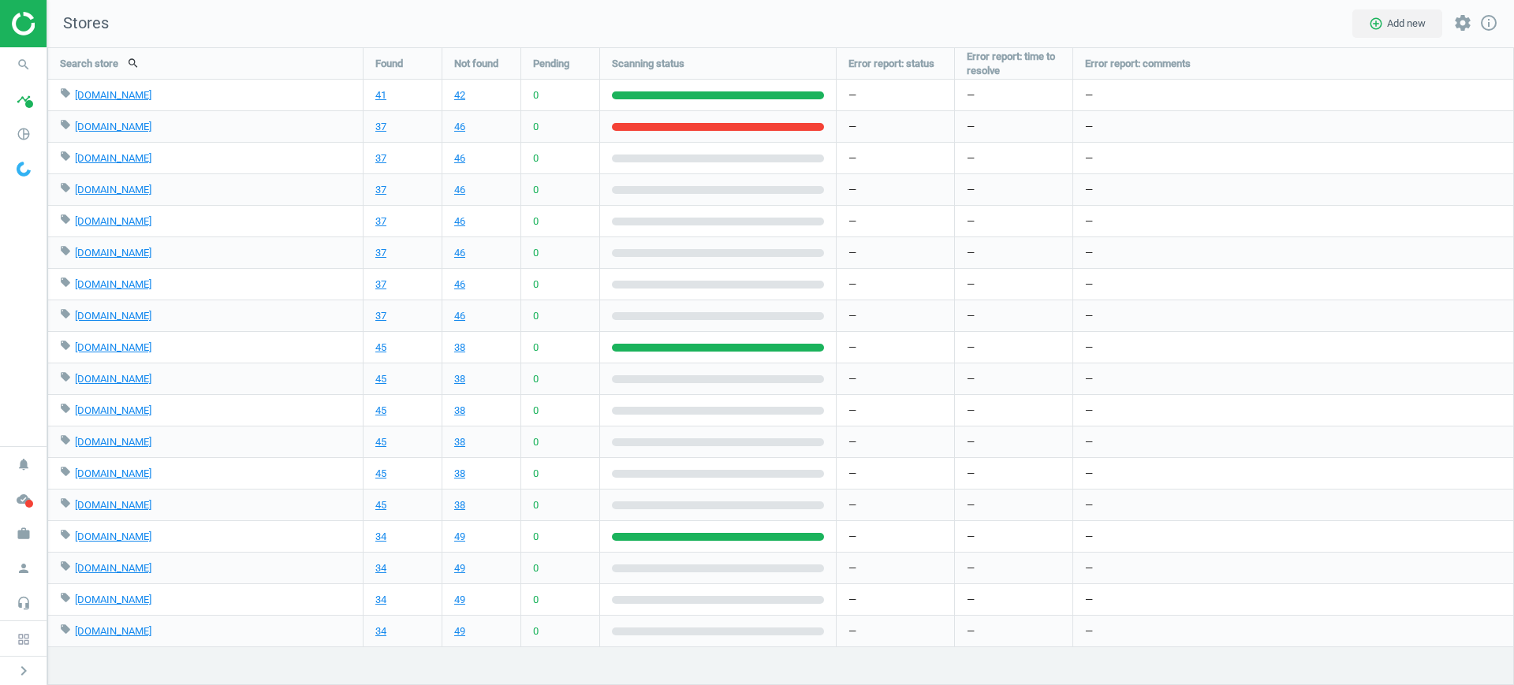
click at [1506, 204] on div "—" at bounding box center [1293, 189] width 441 height 31
click at [1441, 211] on div "—" at bounding box center [1293, 221] width 441 height 31
